Goal: Check status: Check status

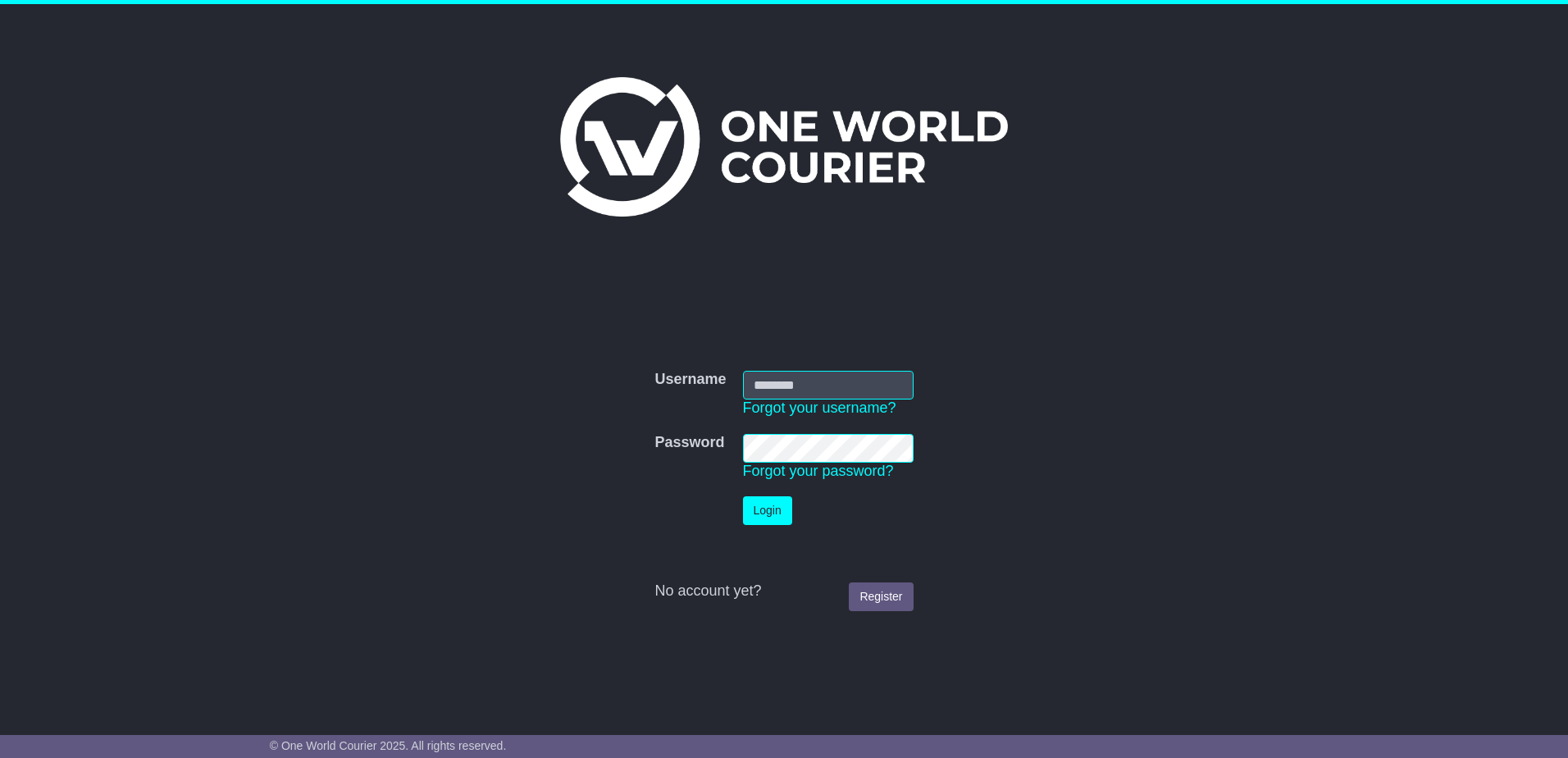
type input "**********"
click at [764, 517] on button "Login" at bounding box center [768, 511] width 49 height 29
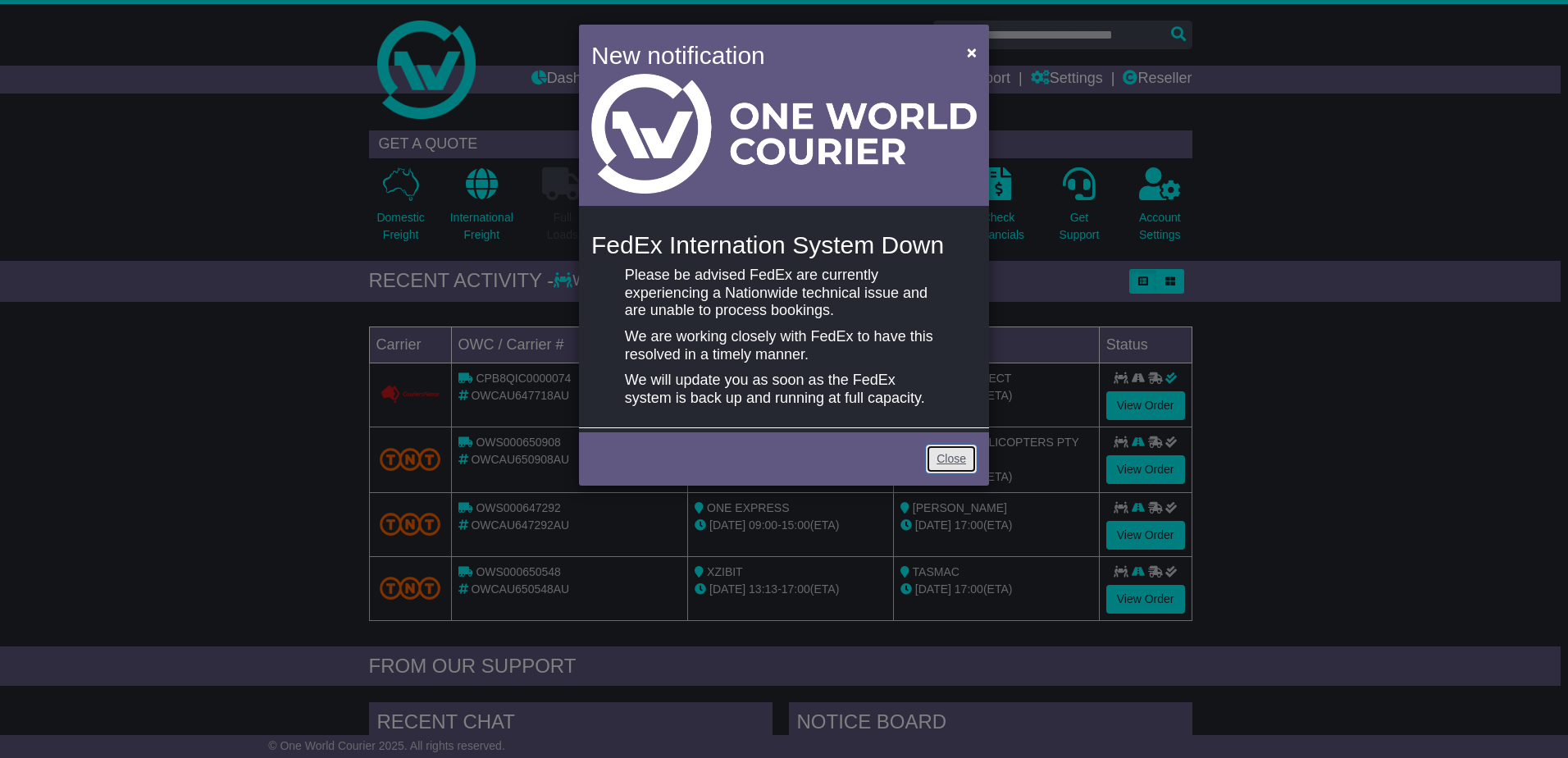
click at [949, 461] on link "Close" at bounding box center [951, 459] width 51 height 29
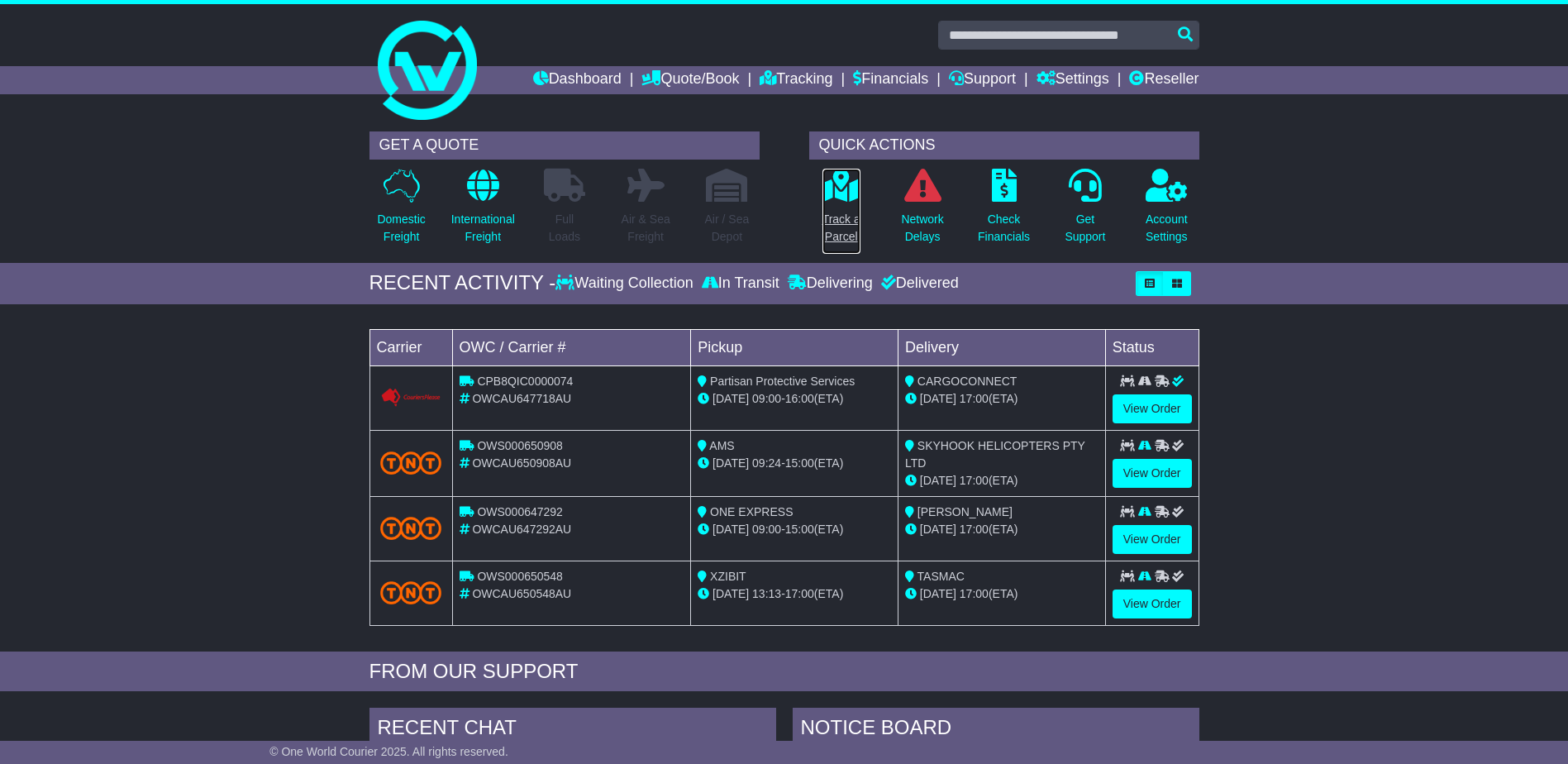
click at [848, 227] on p "Track a Parcel" at bounding box center [841, 228] width 38 height 35
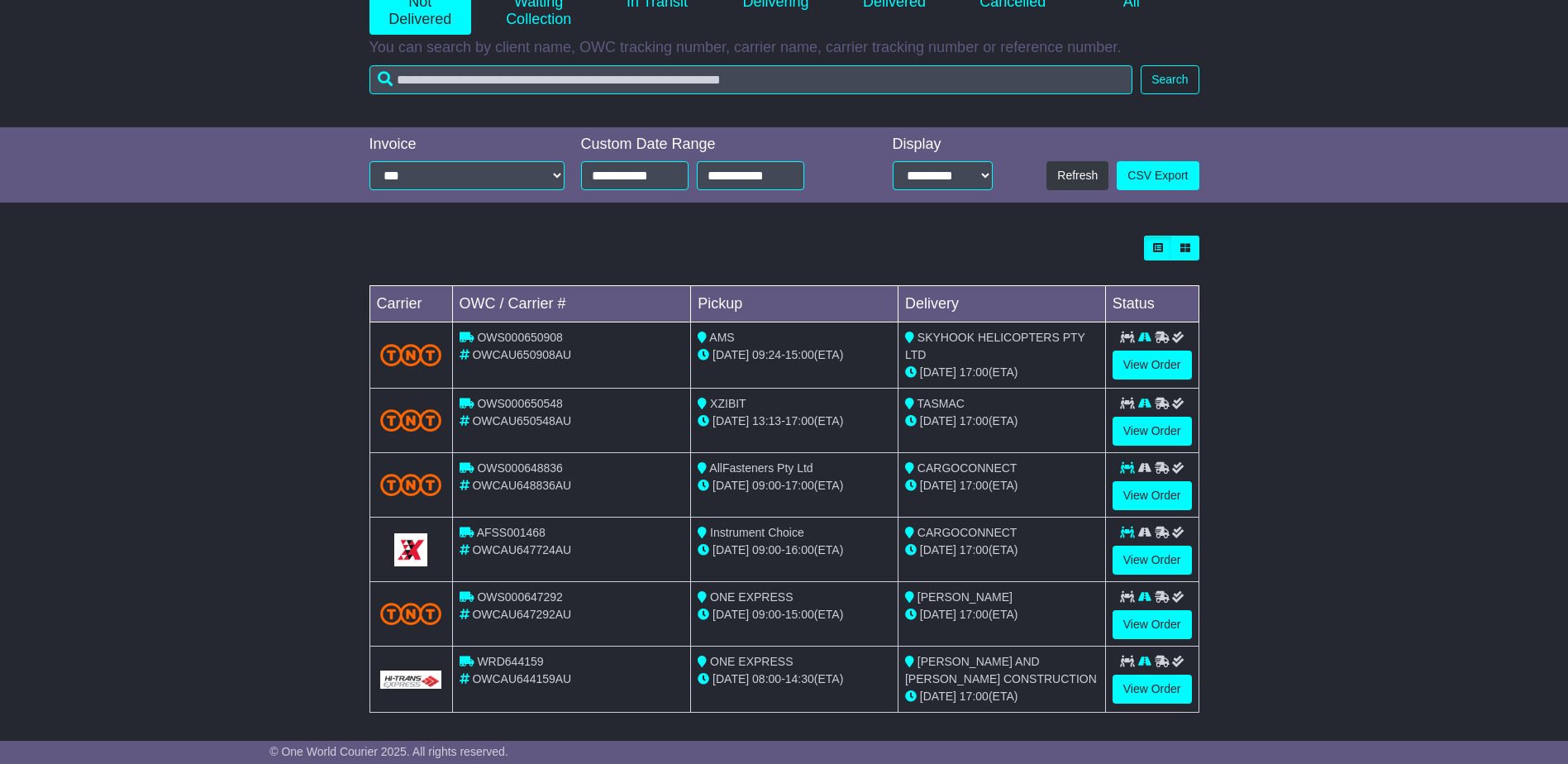
scroll to position [258, 0]
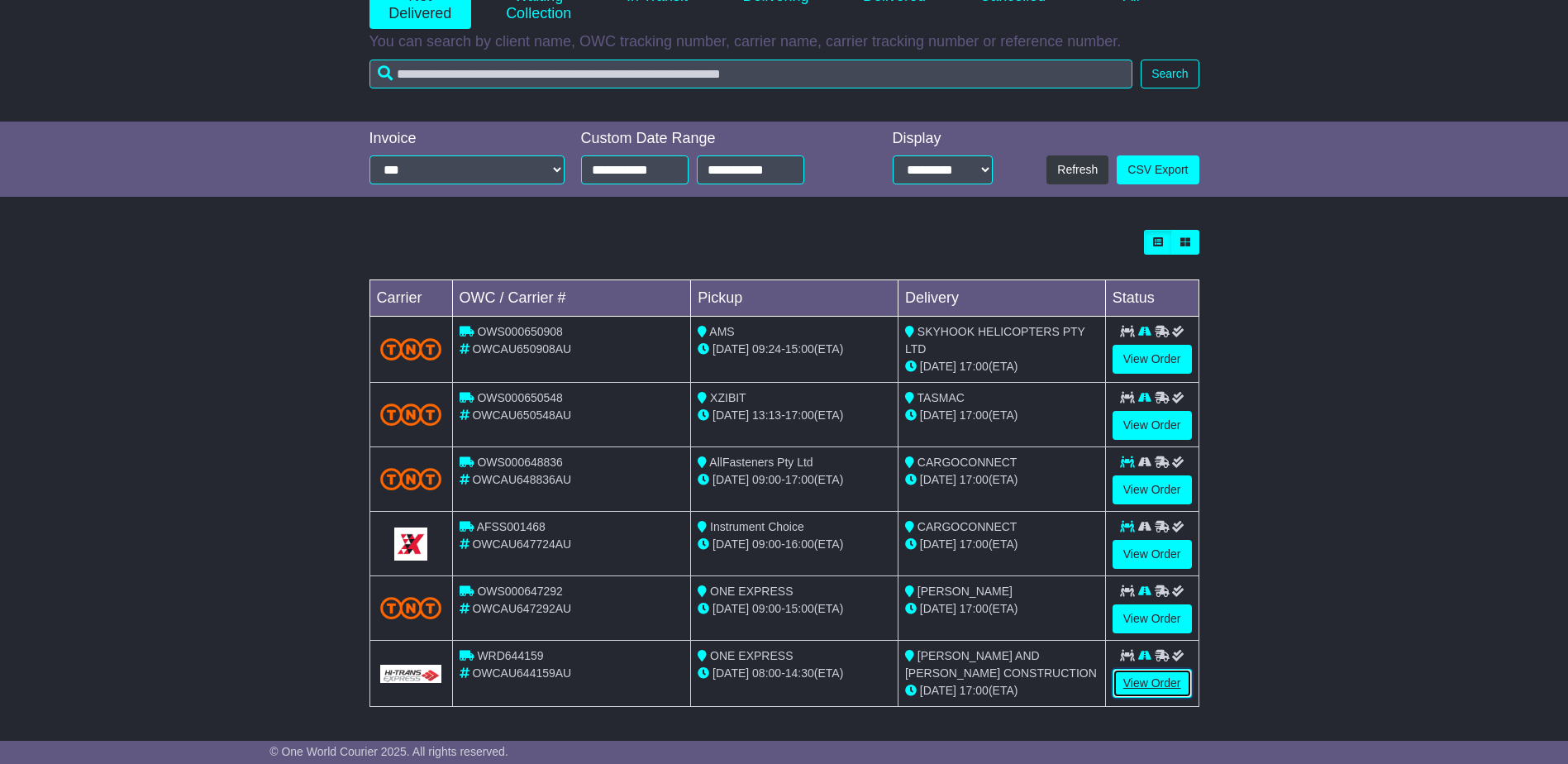
click at [1146, 679] on link "View Order" at bounding box center [1151, 684] width 79 height 29
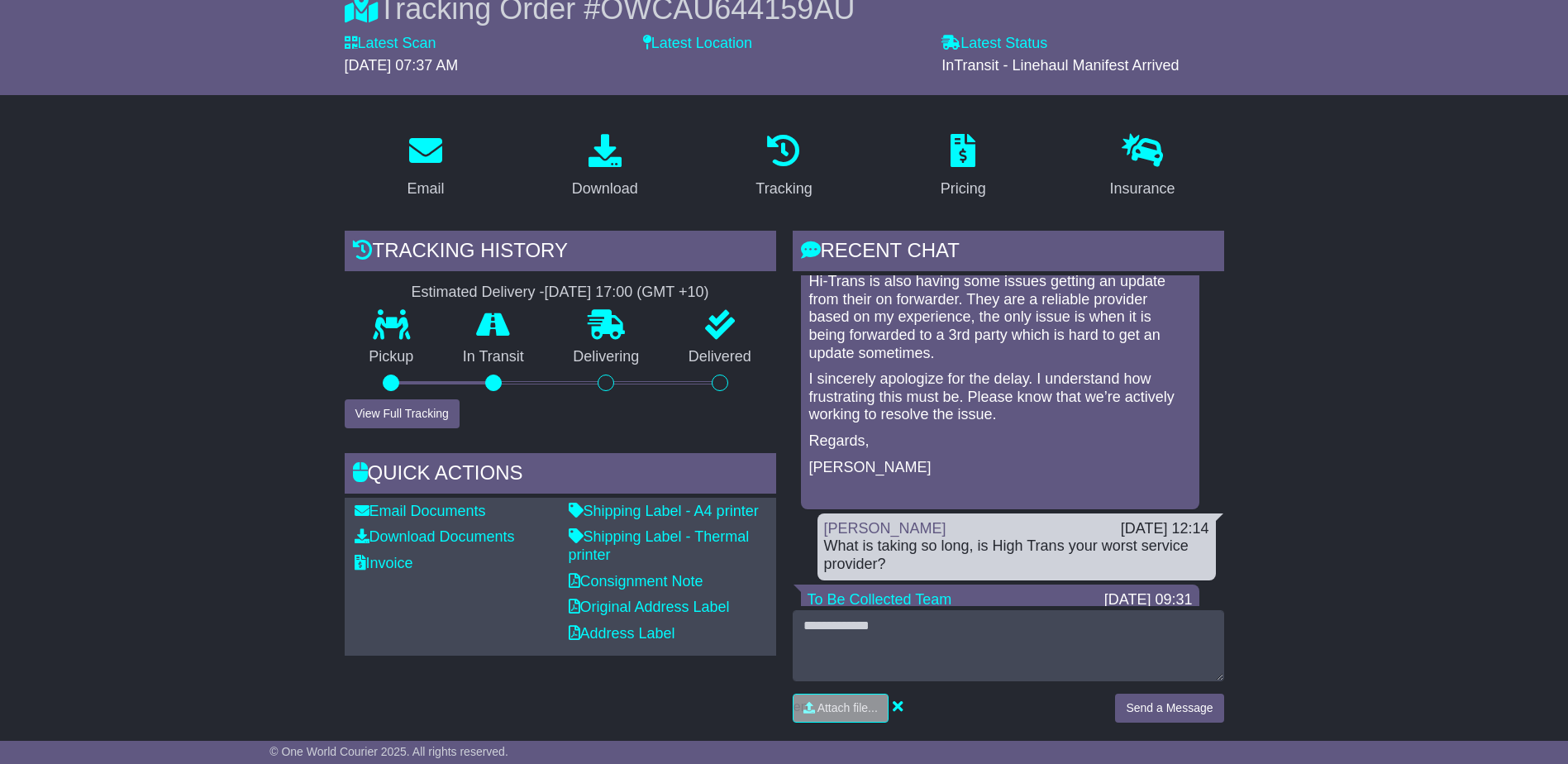
scroll to position [331, 0]
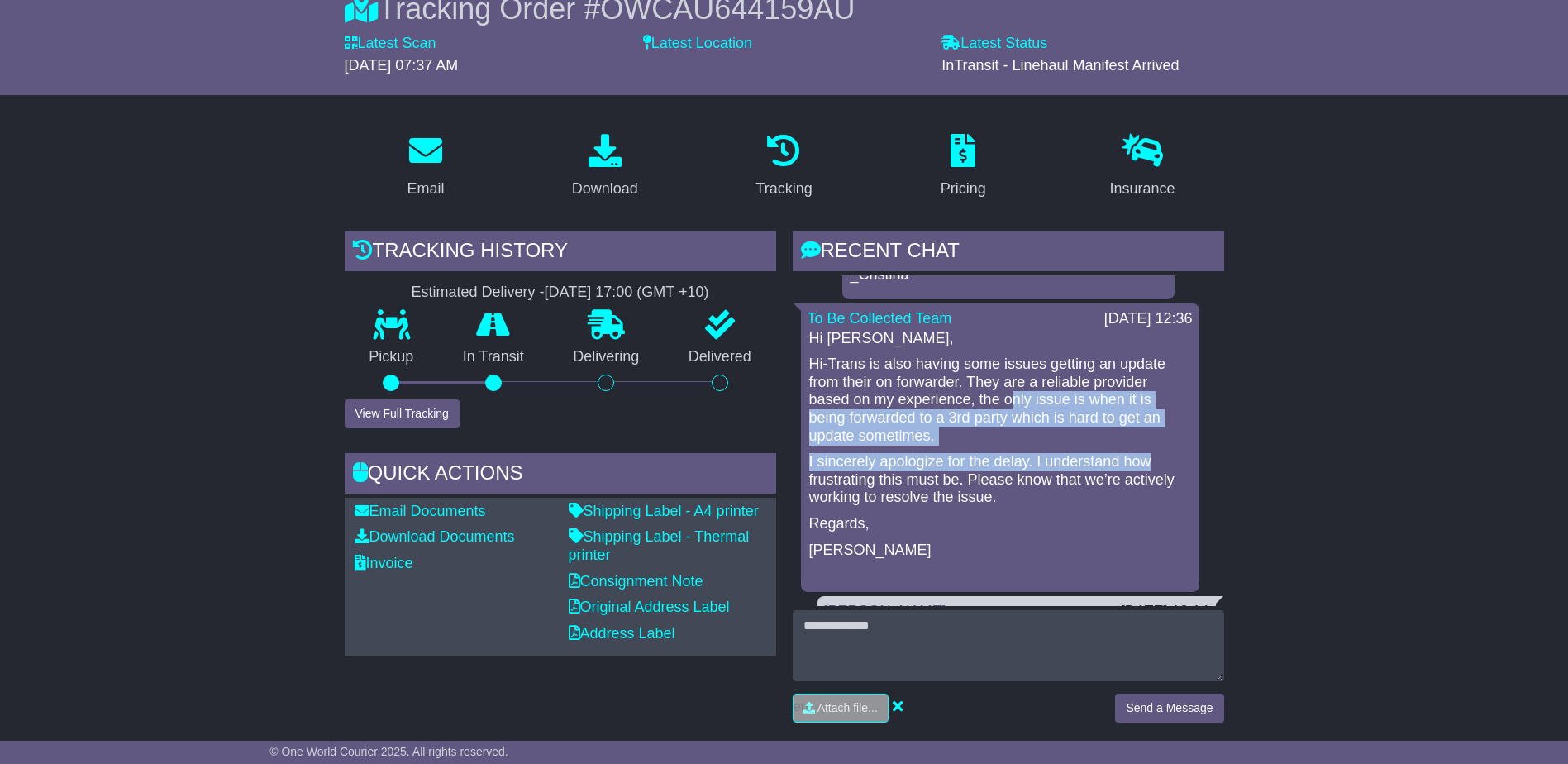
drag, startPoint x: 1013, startPoint y: 396, endPoint x: 1183, endPoint y: 464, distance: 183.1
click at [1183, 464] on div "Hi Randy, Hi-Trans is also having some issues getting an update from their on f…" at bounding box center [1000, 458] width 386 height 255
drag, startPoint x: 1183, startPoint y: 464, endPoint x: 1088, endPoint y: 443, distance: 97.3
click at [1088, 443] on p "Hi-Trans is also having some issues getting an update from their on forwarder. …" at bounding box center [1000, 400] width 382 height 89
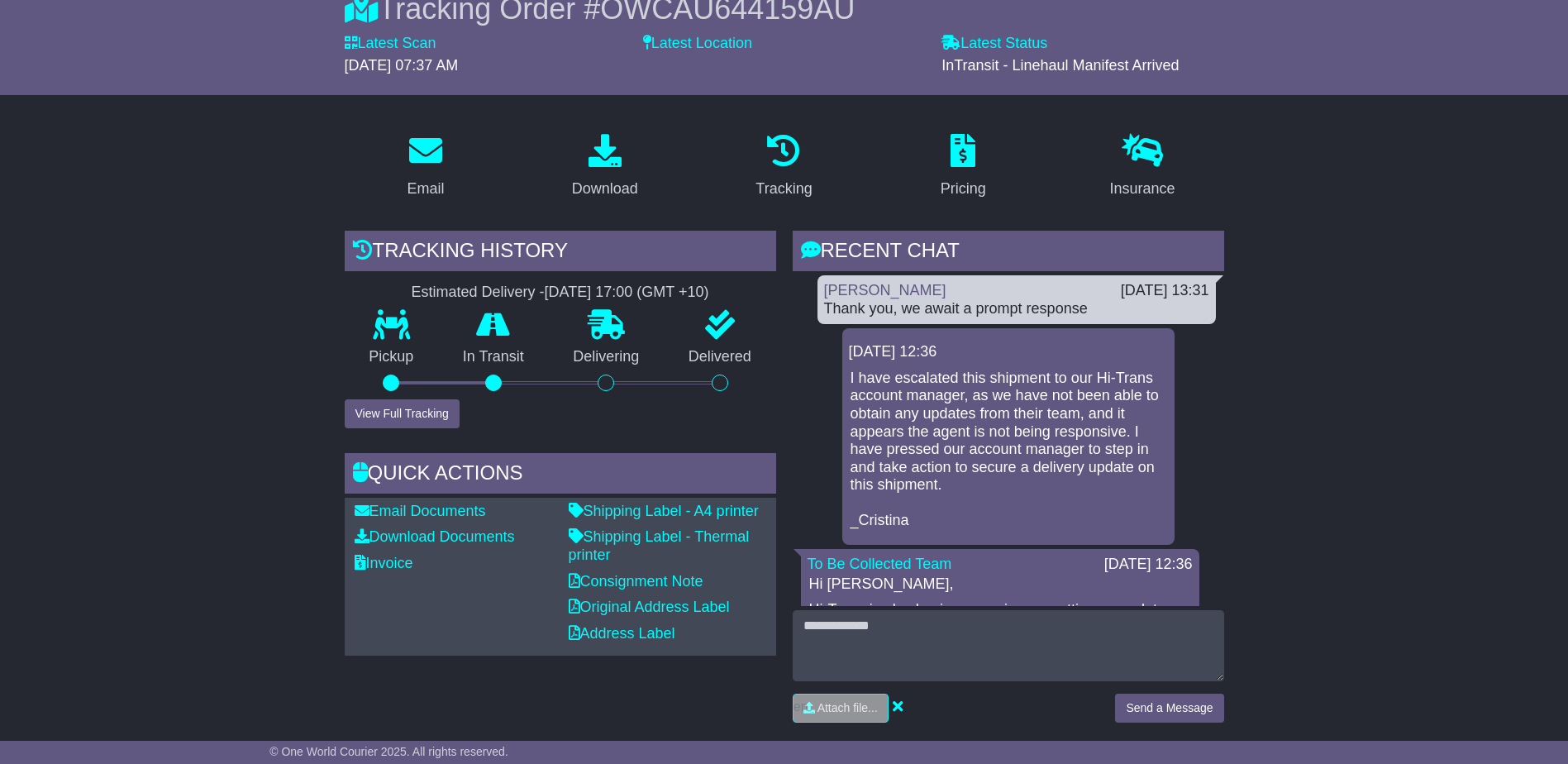
scroll to position [83, 0]
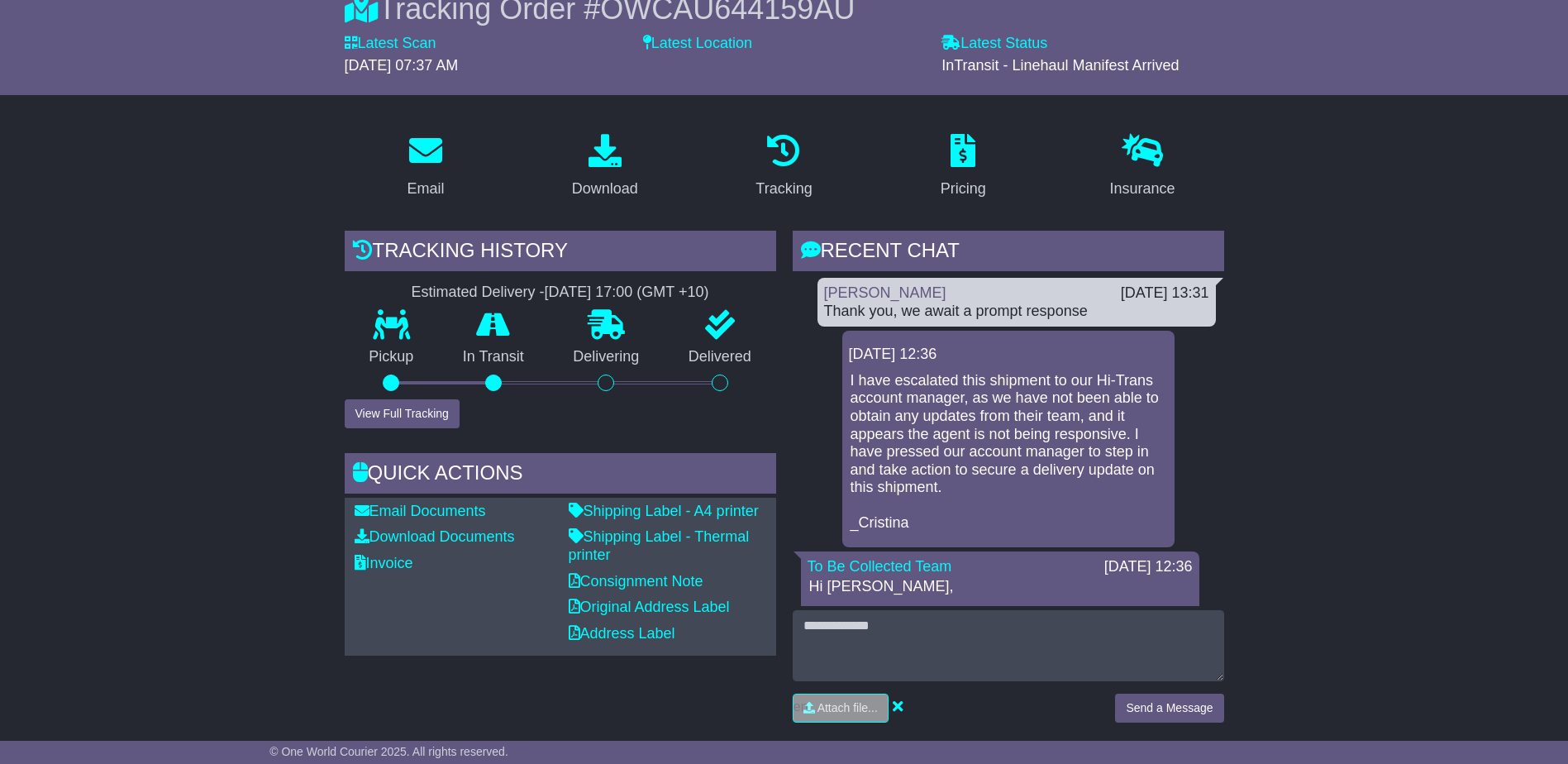
click at [971, 442] on p "I have escalated this shipment to our Hi-Trans account manager, as we have not …" at bounding box center [1008, 452] width 315 height 160
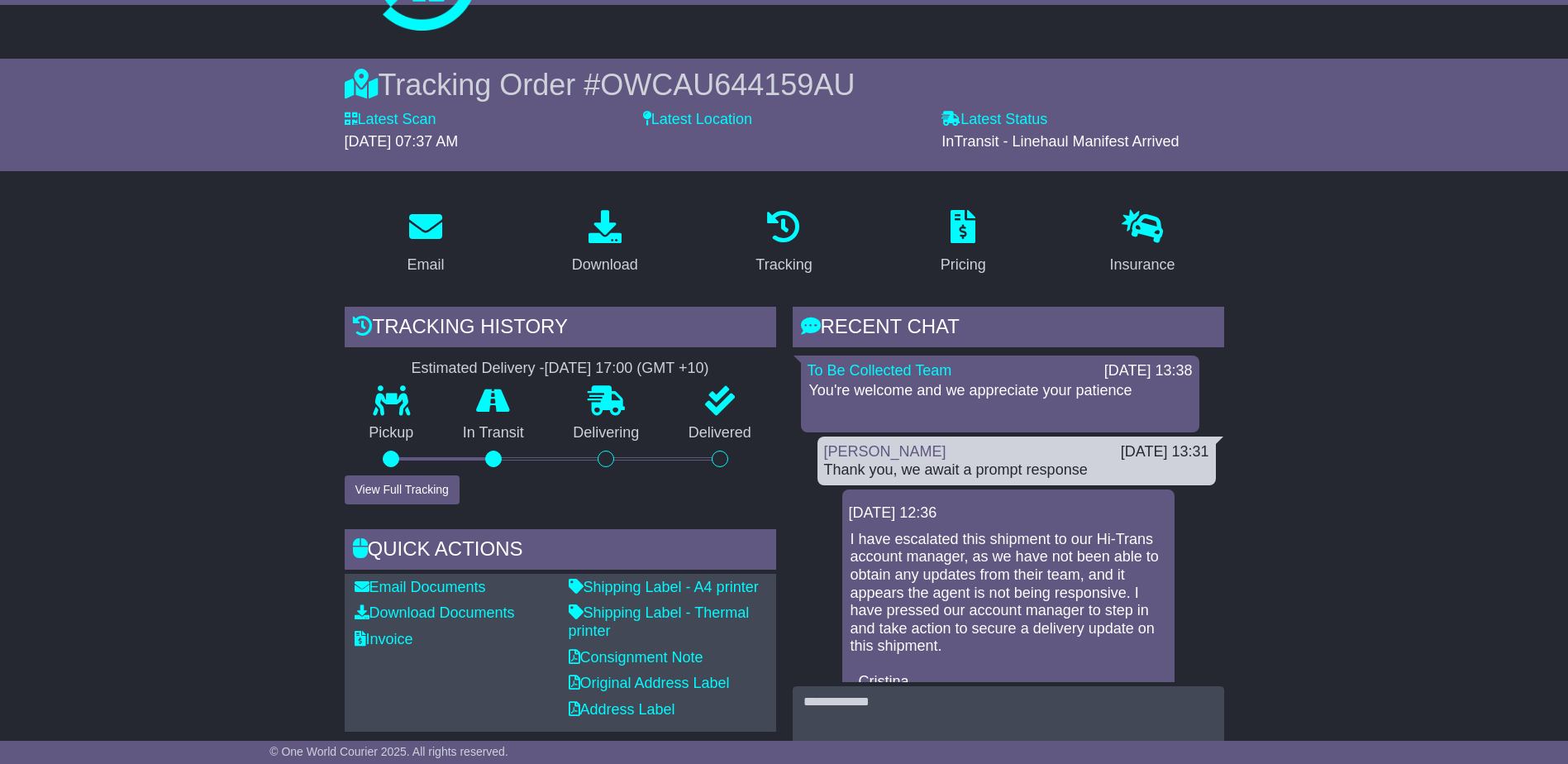
scroll to position [0, 0]
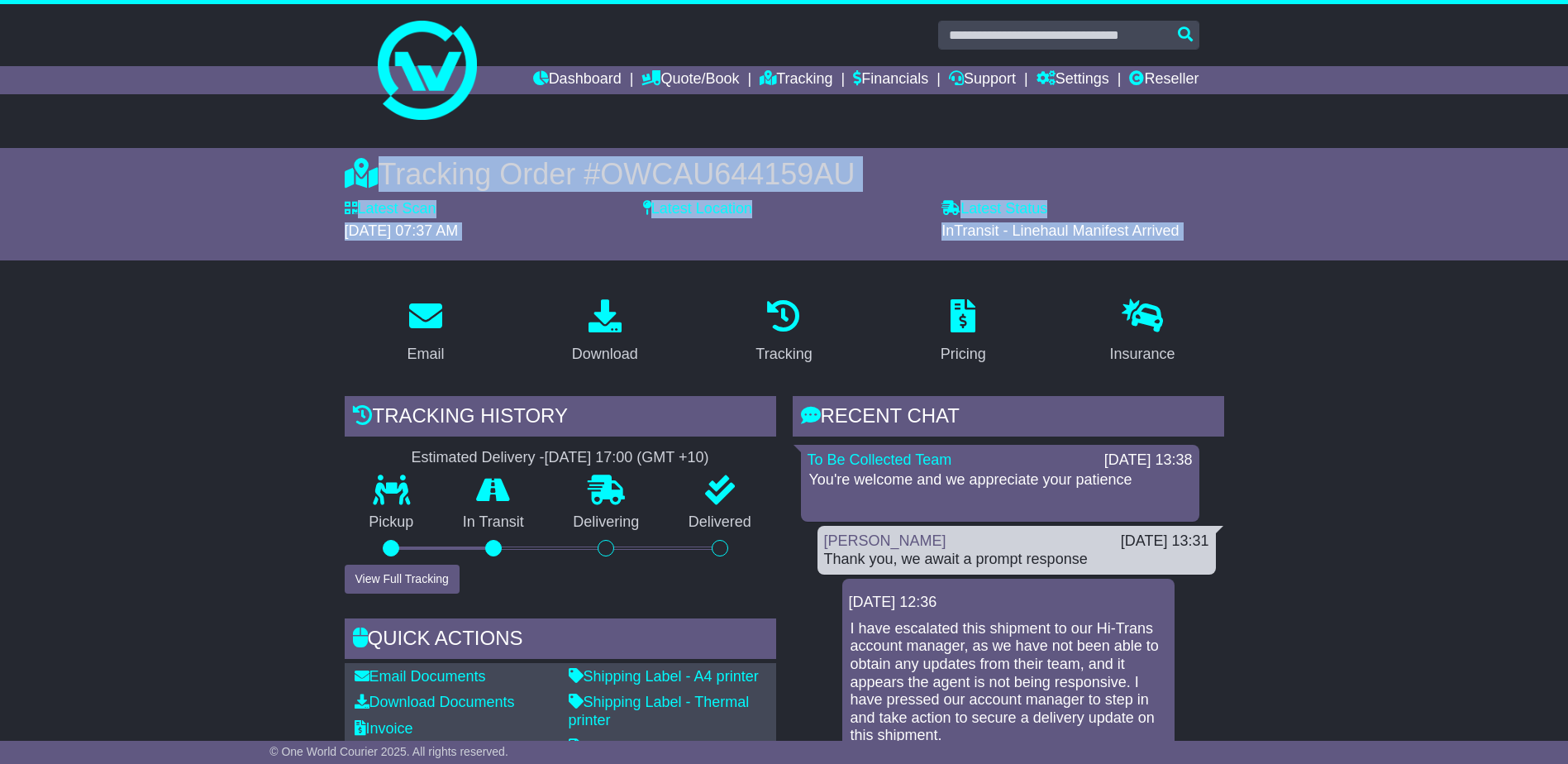
drag, startPoint x: 504, startPoint y: 358, endPoint x: 284, endPoint y: 159, distance: 296.6
drag, startPoint x: 284, startPoint y: 159, endPoint x: 242, endPoint y: 190, distance: 52.2
click at [242, 190] on div "Tracking Order # OWCAU644159AU Latest Scan 16 September 2025 - 07:37 AM Latest …" at bounding box center [784, 203] width 1568 height 112
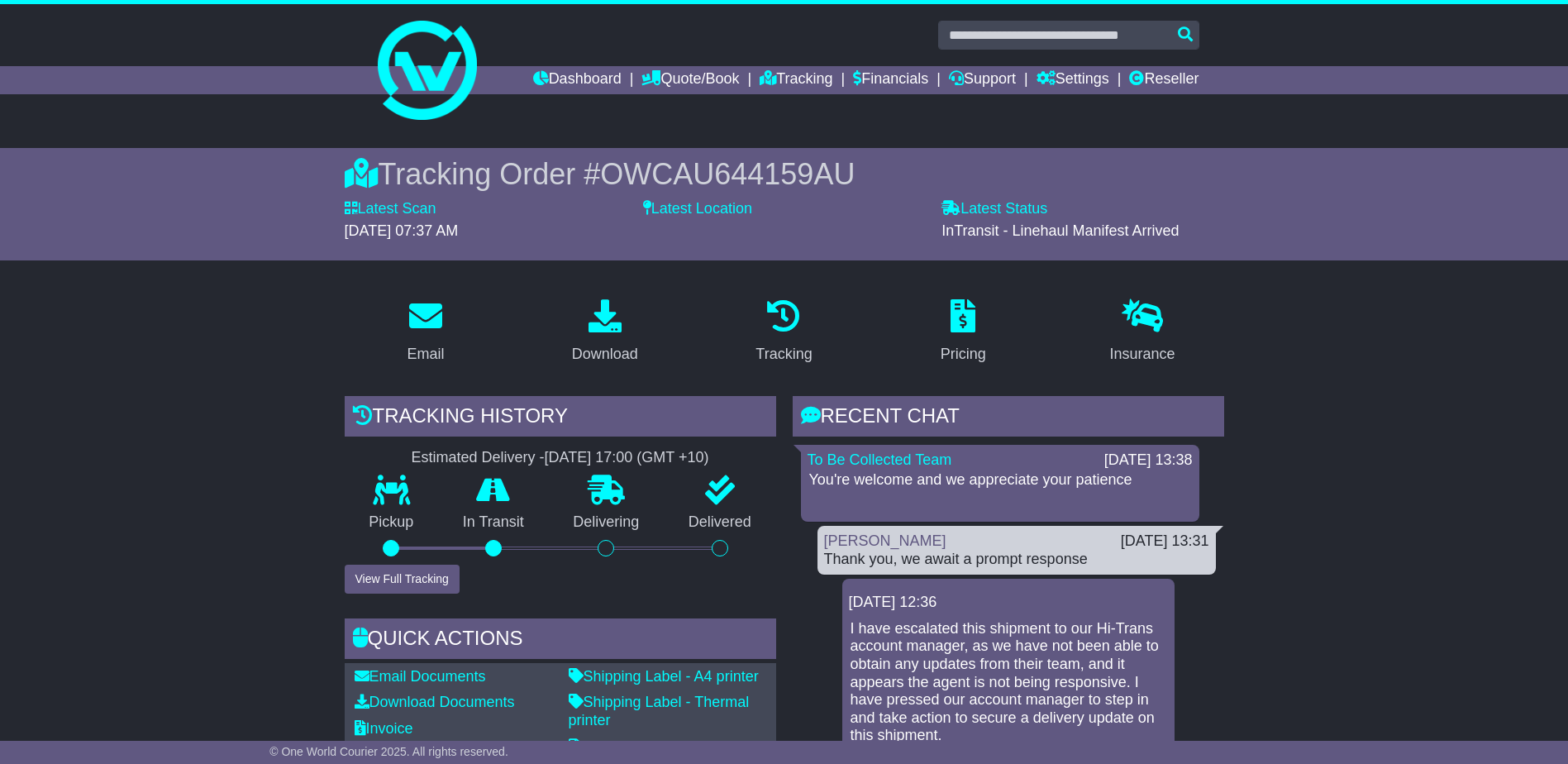
drag, startPoint x: 1254, startPoint y: 230, endPoint x: 1284, endPoint y: 222, distance: 31.0
click at [1284, 222] on div "Tracking Order # OWCAU644159AU Latest Scan 16 September 2025 - 07:37 AM Latest …" at bounding box center [784, 203] width 1568 height 112
click at [200, 242] on div "Tracking Order # OWCAU644159AU Latest Scan 16 September 2025 - 07:37 AM Latest …" at bounding box center [784, 203] width 1568 height 112
drag, startPoint x: 305, startPoint y: 178, endPoint x: 1046, endPoint y: 210, distance: 741.7
click at [1058, 212] on div "Tracking Order # OWCAU644159AU Latest Scan 16 September 2025 - 07:37 AM Latest …" at bounding box center [784, 203] width 1568 height 112
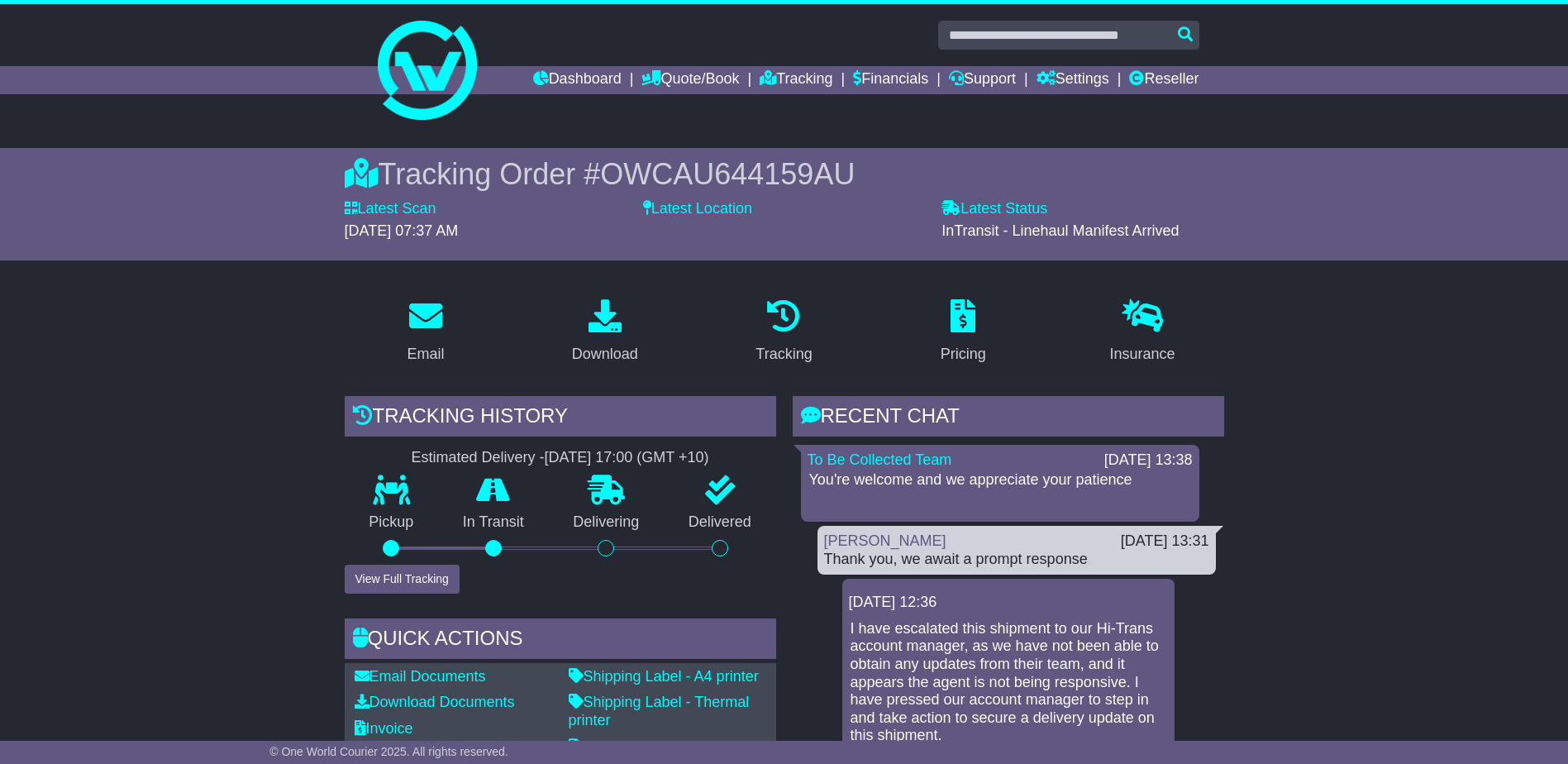
click at [273, 227] on div "Tracking Order # OWCAU644159AU Latest Scan 16 September 2025 - 07:37 AM Latest …" at bounding box center [784, 203] width 1568 height 112
drag, startPoint x: 485, startPoint y: 218, endPoint x: 739, endPoint y: 229, distance: 254.2
click at [739, 229] on div "Tracking Order # OWCAU644159AU Latest Scan 16 September 2025 - 07:37 AM Latest …" at bounding box center [784, 203] width 1568 height 112
drag, startPoint x: 739, startPoint y: 229, endPoint x: 381, endPoint y: 263, distance: 359.6
